Goal: Find contact information: Find contact information

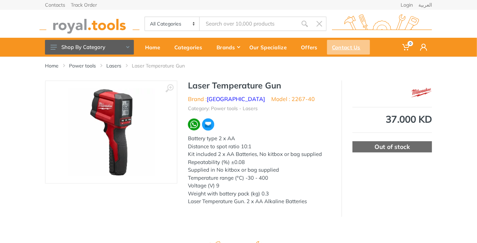
click at [349, 46] on div "Contact Us" at bounding box center [348, 47] width 43 height 15
click at [344, 47] on div "Contact Us" at bounding box center [348, 47] width 43 height 15
